Goal: Navigation & Orientation: Find specific page/section

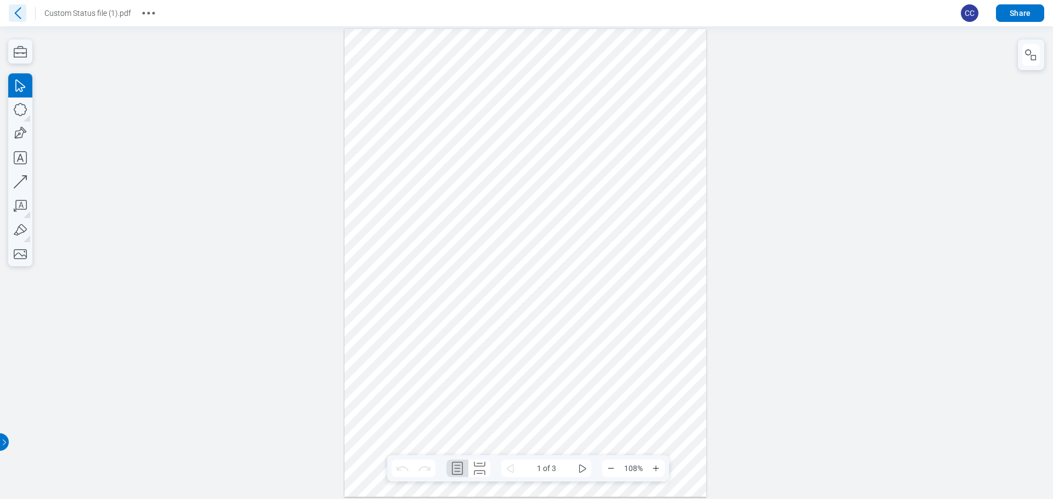
click at [10, 12] on icon at bounding box center [18, 13] width 18 height 18
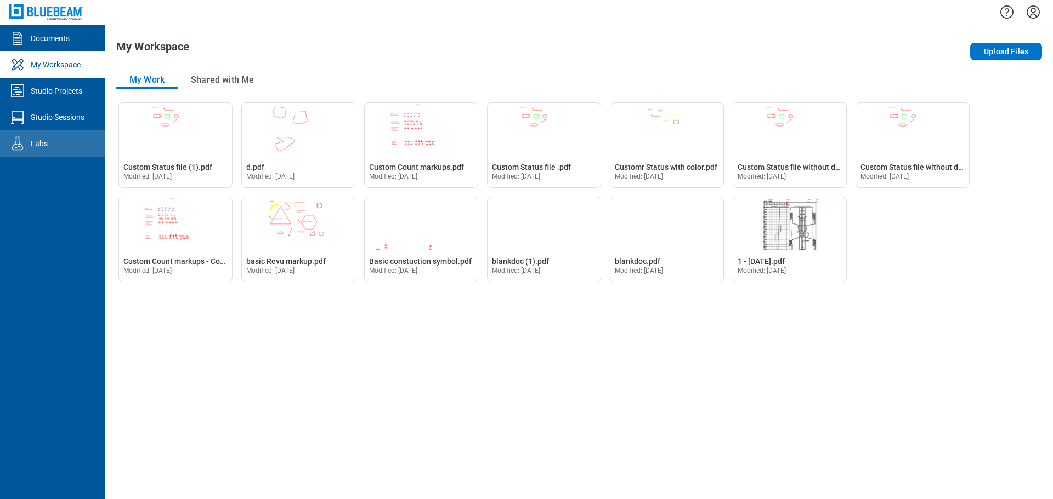
click at [48, 143] on link "Labs" at bounding box center [52, 143] width 105 height 26
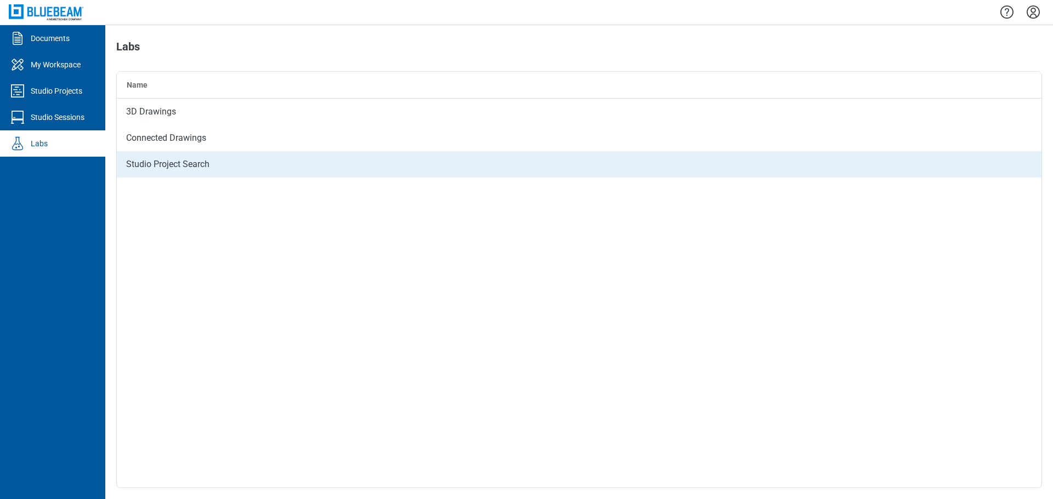
click at [214, 168] on div "Studio Project Search" at bounding box center [579, 164] width 924 height 26
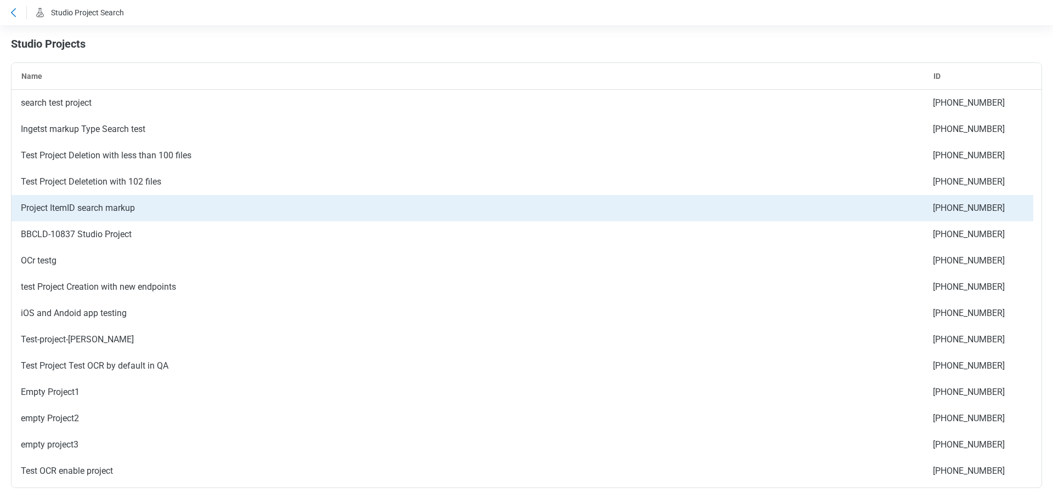
click at [119, 205] on div "Project ItemID search markup" at bounding box center [468, 208] width 912 height 26
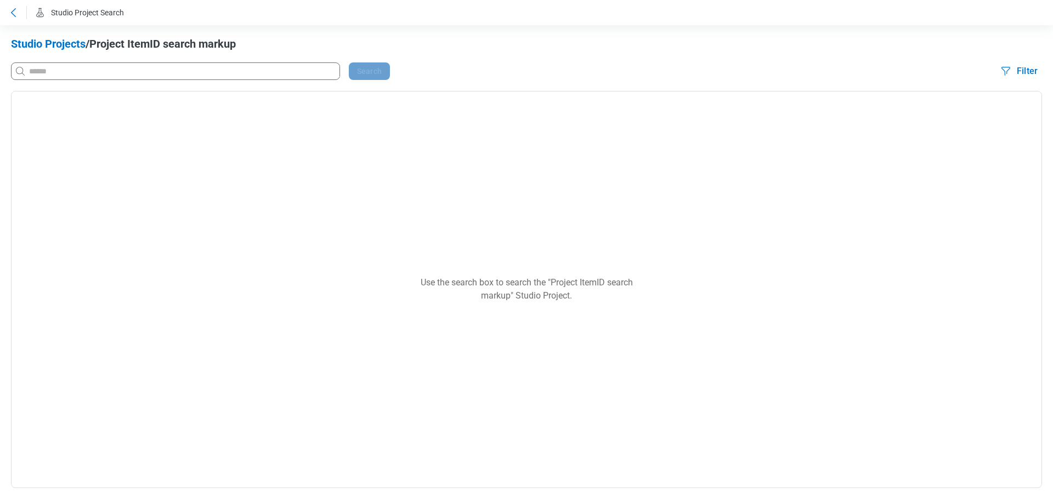
click at [19, 15] on icon at bounding box center [13, 12] width 13 height 13
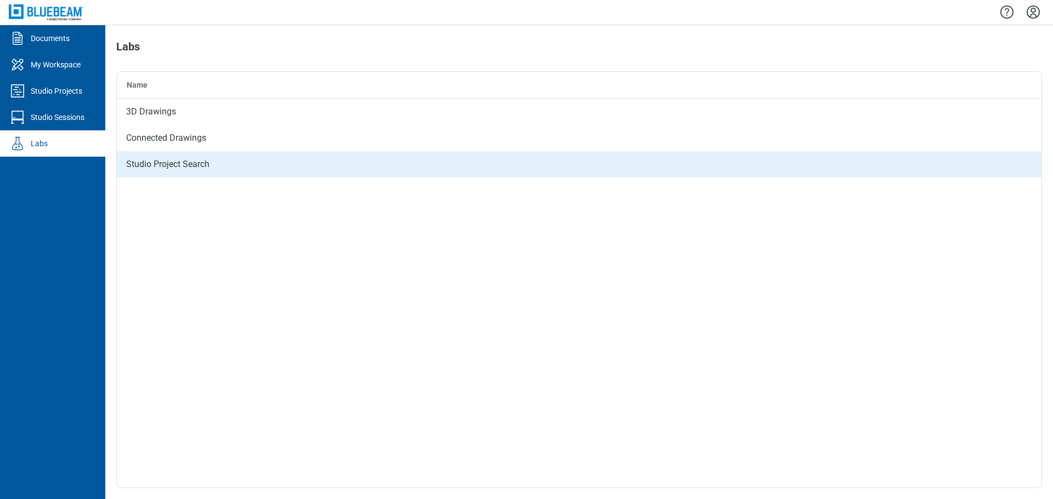
click at [214, 163] on div "Studio Project Search" at bounding box center [579, 164] width 924 height 26
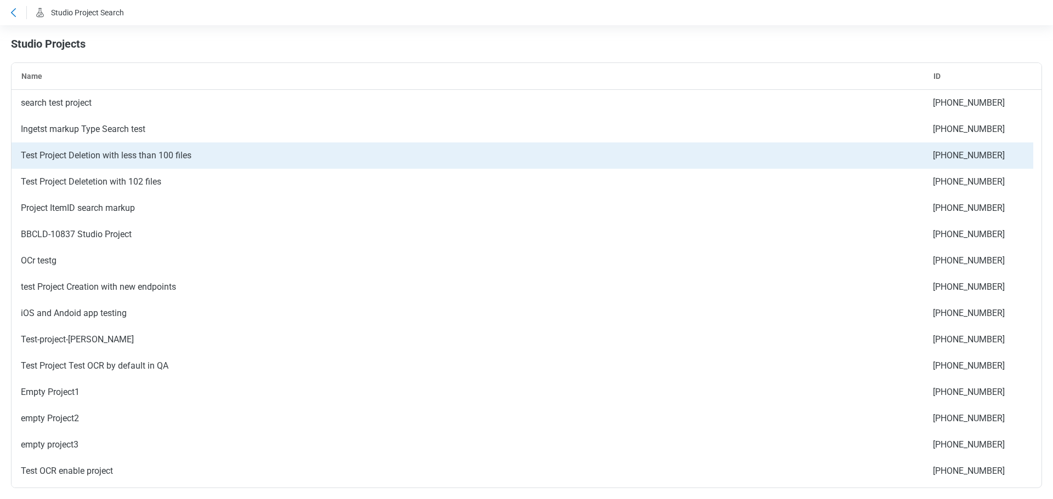
click at [90, 158] on div "Test Project Deletion with less than 100 files" at bounding box center [468, 156] width 912 height 26
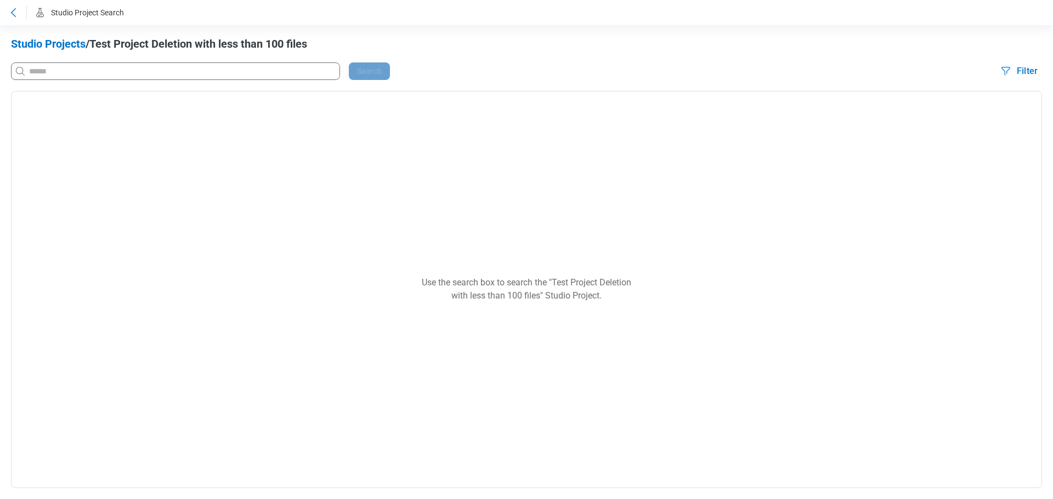
click at [17, 12] on icon at bounding box center [13, 12] width 13 height 13
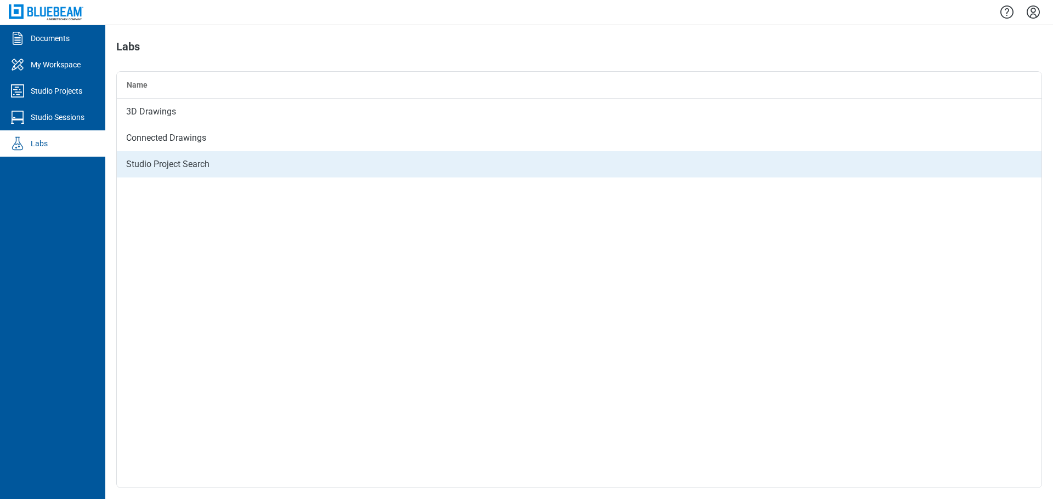
click at [129, 172] on div "Studio Project Search" at bounding box center [579, 164] width 924 height 26
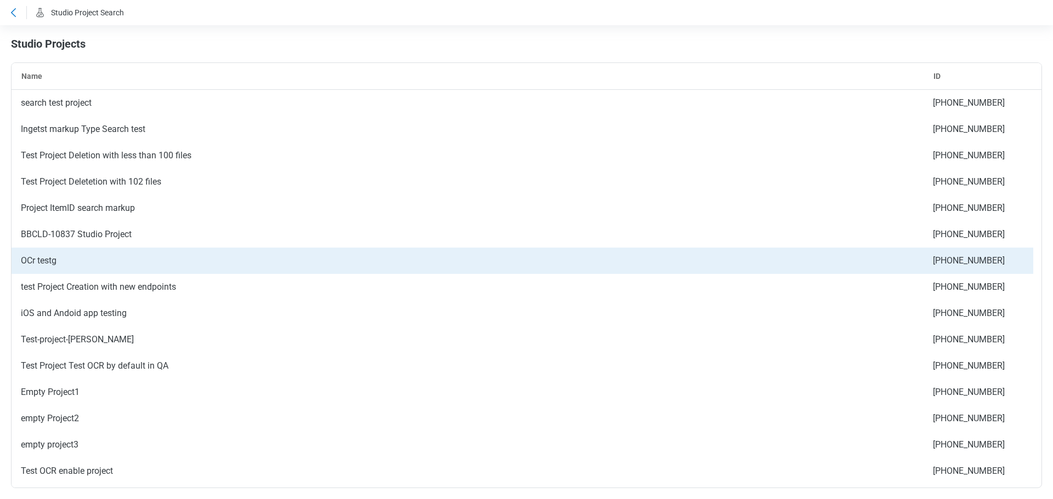
click at [64, 257] on div "OCr testg" at bounding box center [468, 261] width 912 height 26
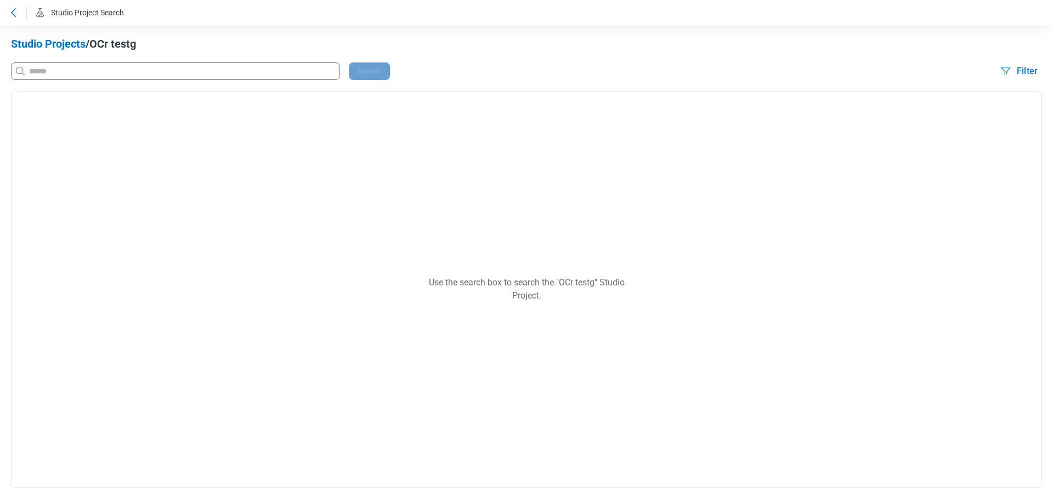
click at [15, 15] on icon at bounding box center [13, 12] width 5 height 9
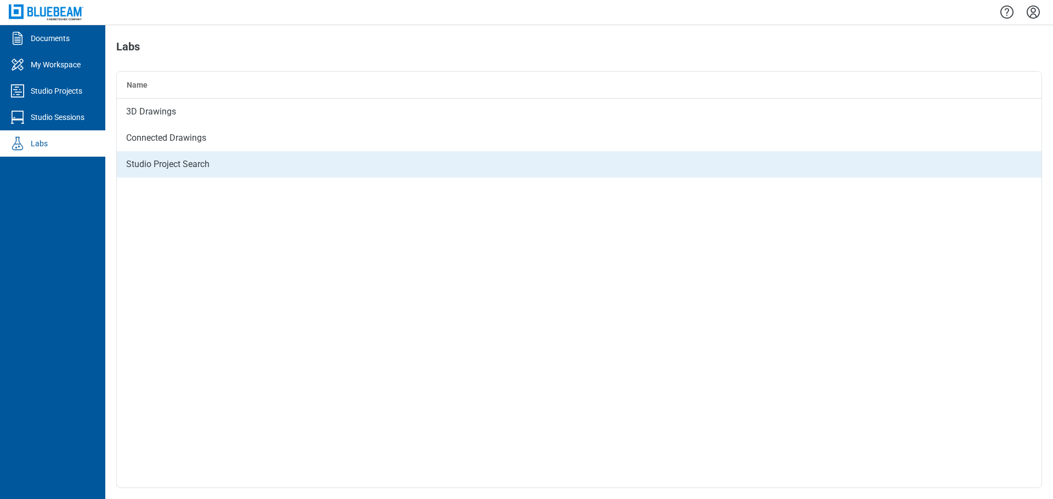
click at [201, 163] on div "Studio Project Search" at bounding box center [579, 164] width 924 height 26
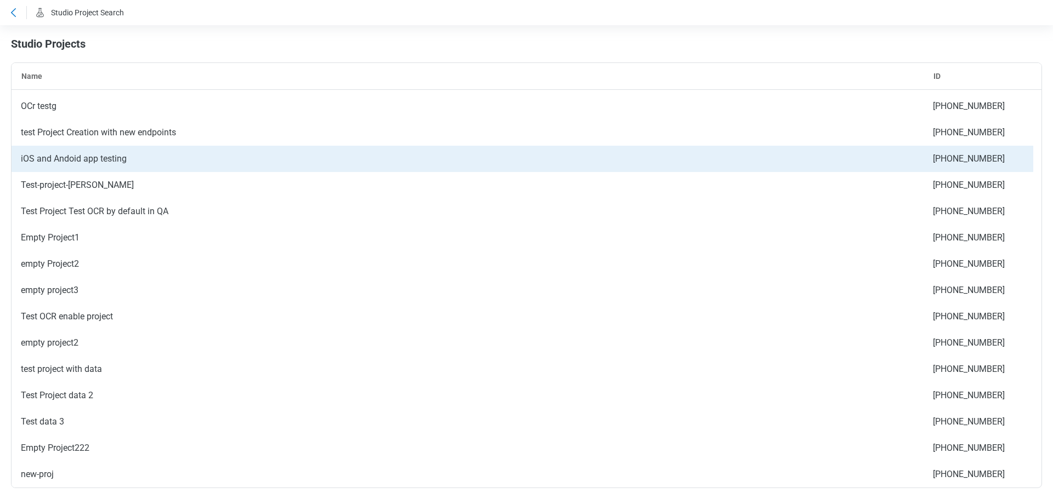
scroll to position [164, 0]
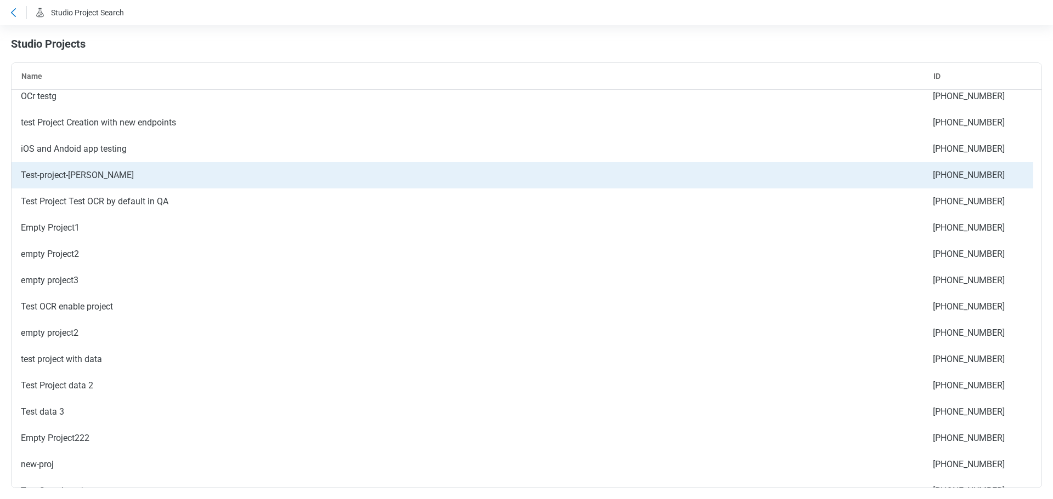
click at [105, 177] on div "Test-project-Bhavini" at bounding box center [468, 175] width 912 height 26
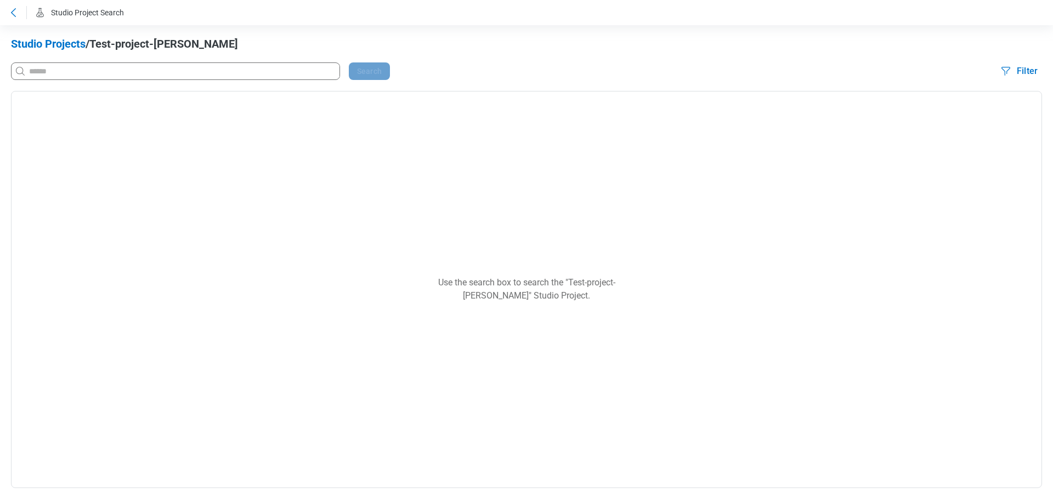
click at [20, 20] on div "Studio Project Search" at bounding box center [526, 12] width 1053 height 25
click at [17, 16] on icon at bounding box center [13, 12] width 13 height 13
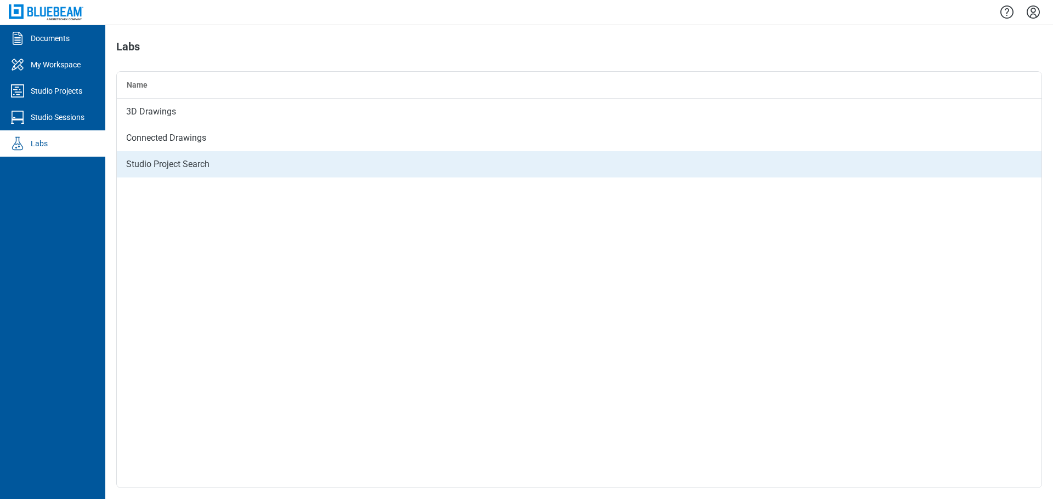
click at [151, 160] on div "Studio Project Search" at bounding box center [579, 164] width 924 height 26
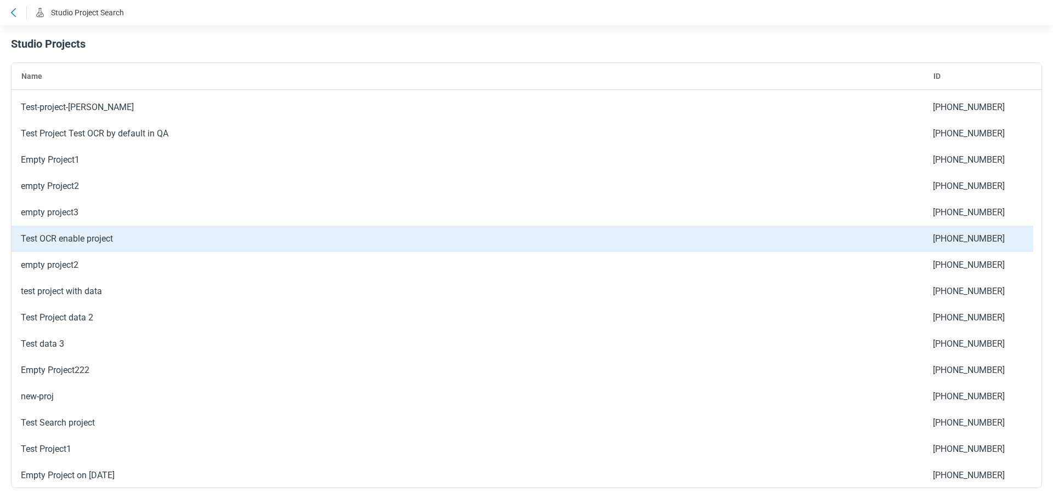
scroll to position [233, 0]
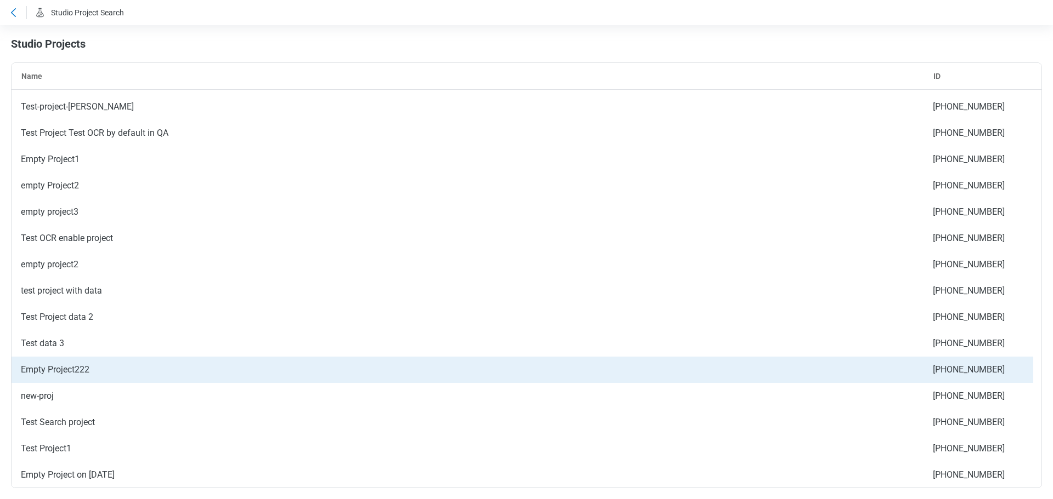
click at [86, 373] on div "Empty Project222" at bounding box center [468, 370] width 912 height 26
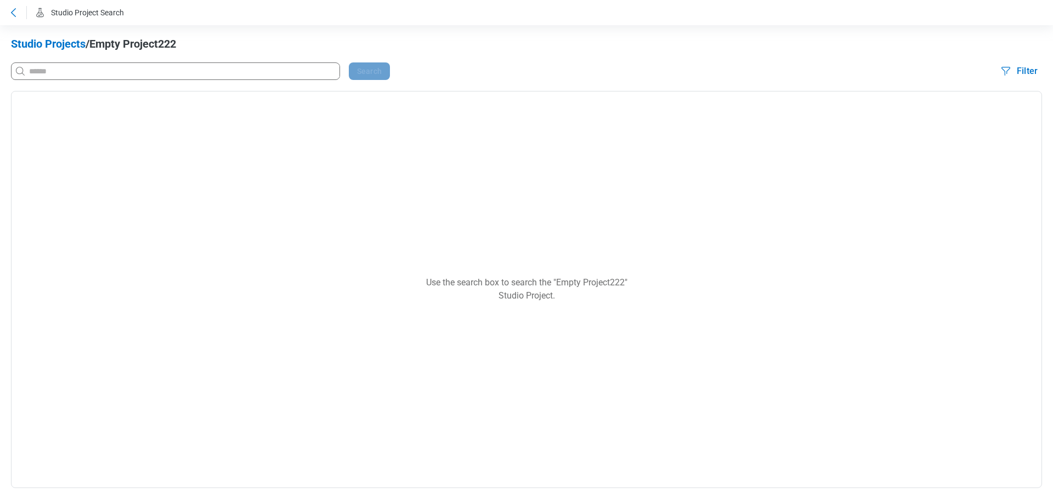
click at [14, 15] on icon at bounding box center [13, 12] width 13 height 13
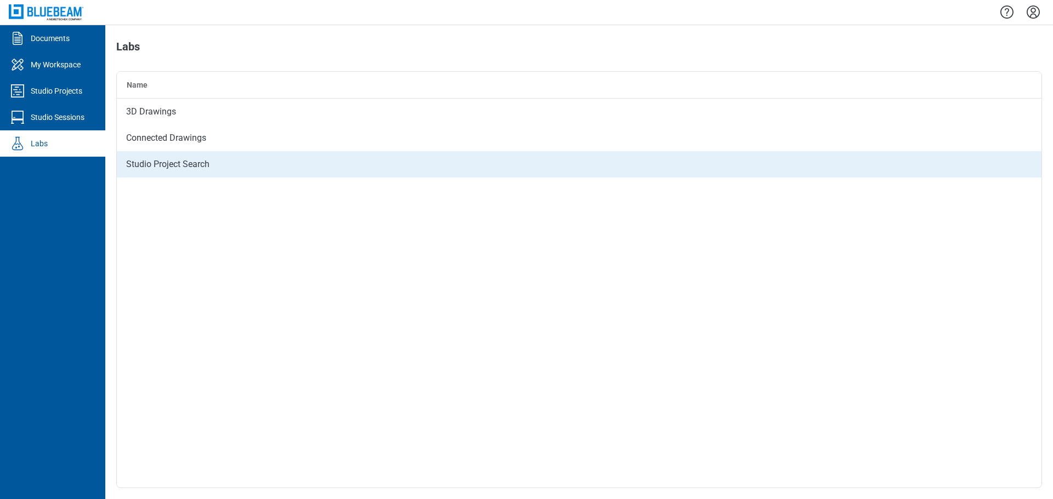
click at [186, 155] on div "Studio Project Search" at bounding box center [579, 164] width 924 height 26
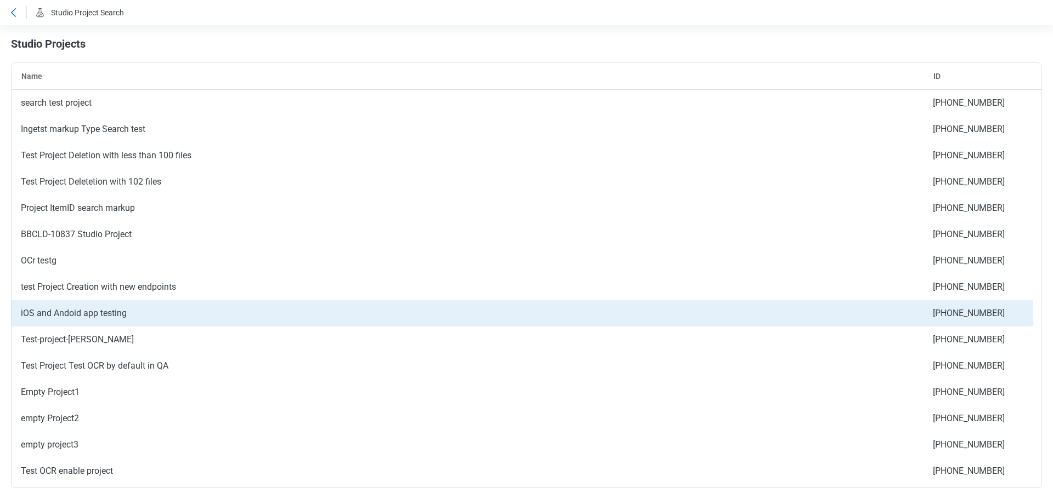
click at [147, 319] on div "iOS and Andoid app testing" at bounding box center [468, 313] width 912 height 26
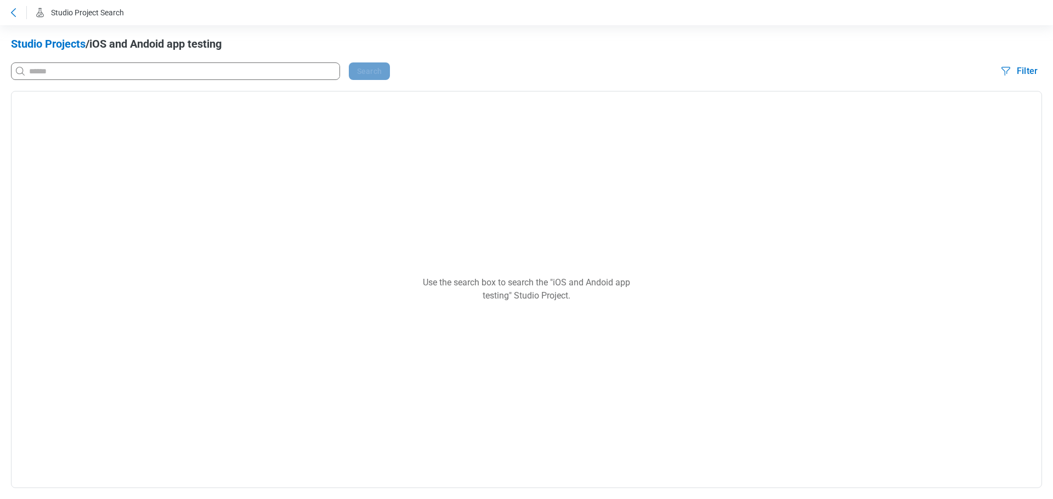
click at [14, 10] on icon at bounding box center [13, 12] width 5 height 9
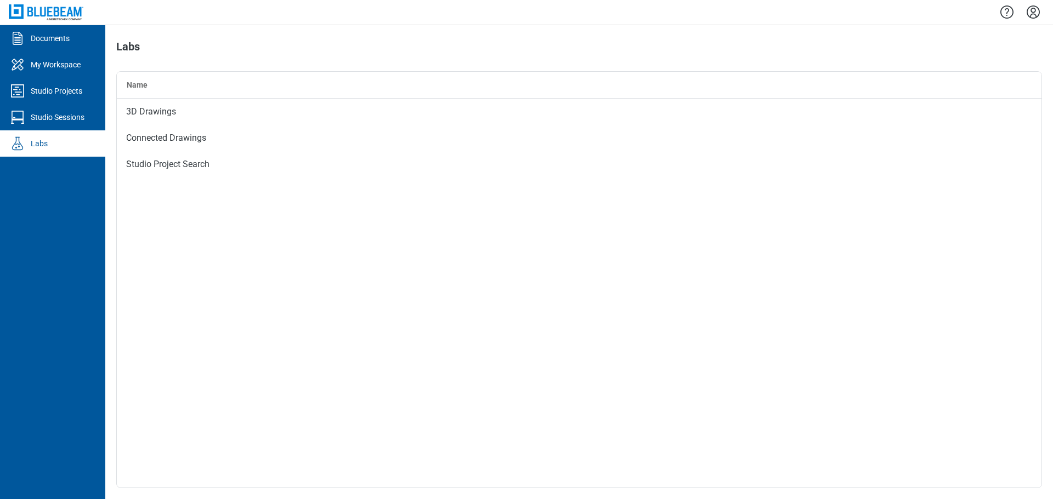
drag, startPoint x: 1032, startPoint y: 10, endPoint x: 1037, endPoint y: 27, distance: 17.9
click at [1032, 10] on icon "Settings" at bounding box center [1033, 12] width 18 height 18
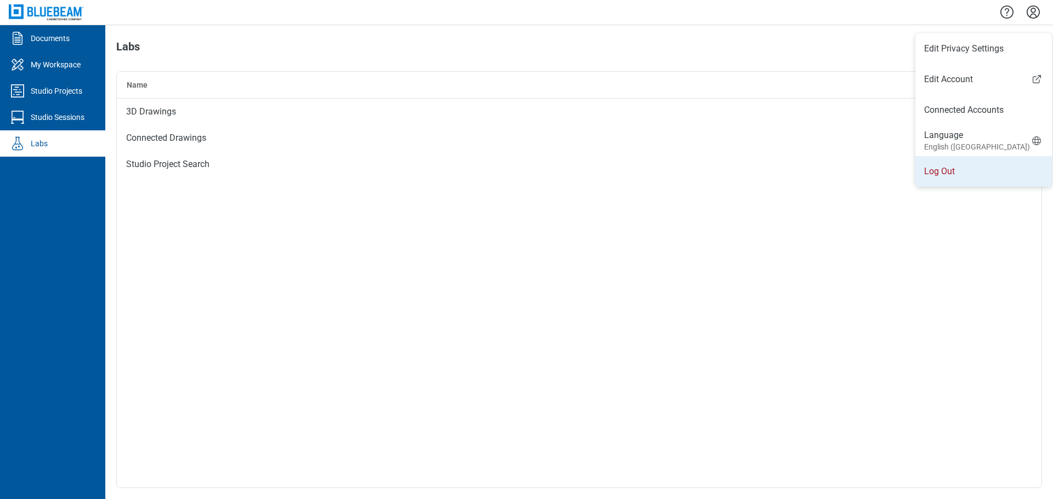
click at [942, 178] on li "Log Out" at bounding box center [983, 171] width 137 height 31
